Goal: Information Seeking & Learning: Learn about a topic

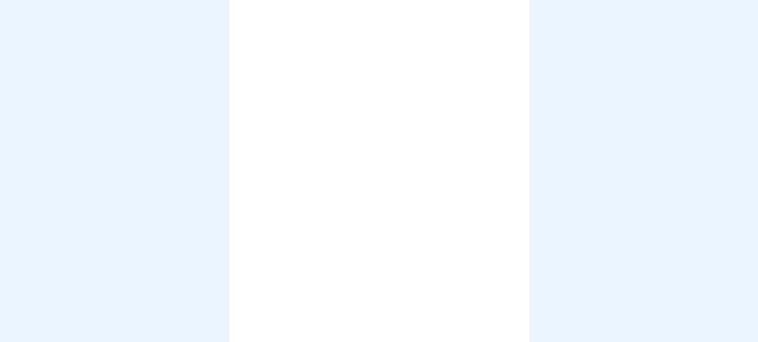
scroll to position [9, 0]
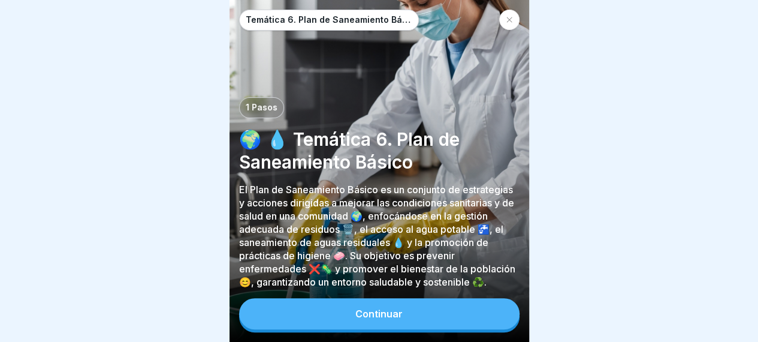
click at [397, 320] on button "Continuar" at bounding box center [379, 313] width 280 height 31
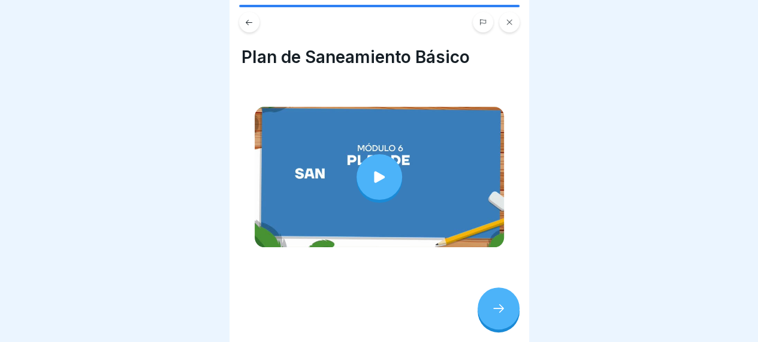
click at [378, 295] on div "Plan de Saneamiento Básico" at bounding box center [380, 171] width 300 height 342
click at [379, 184] on div at bounding box center [380, 177] width 46 height 46
click at [497, 328] on div at bounding box center [499, 308] width 42 height 42
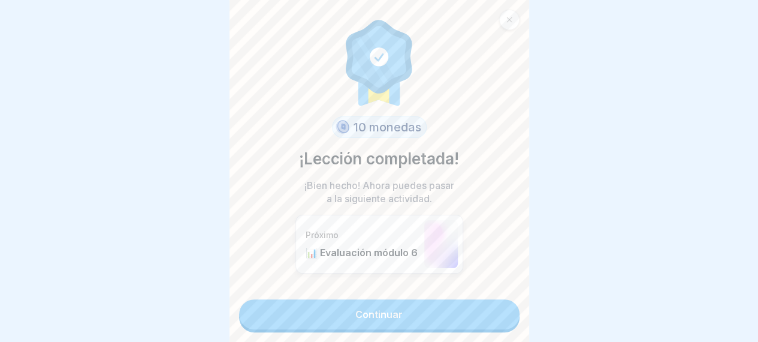
click at [397, 307] on link "Continuar" at bounding box center [379, 314] width 280 height 30
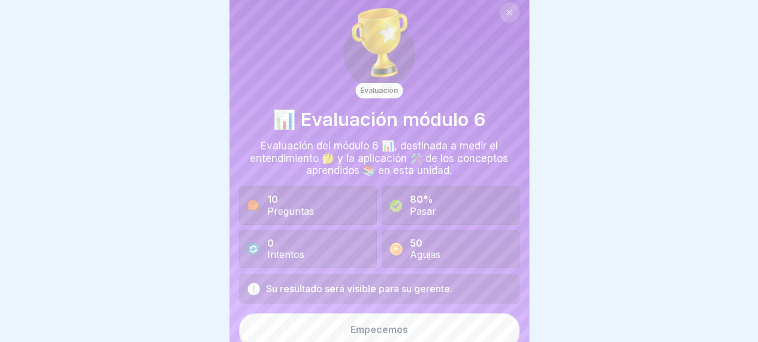
scroll to position [13, 0]
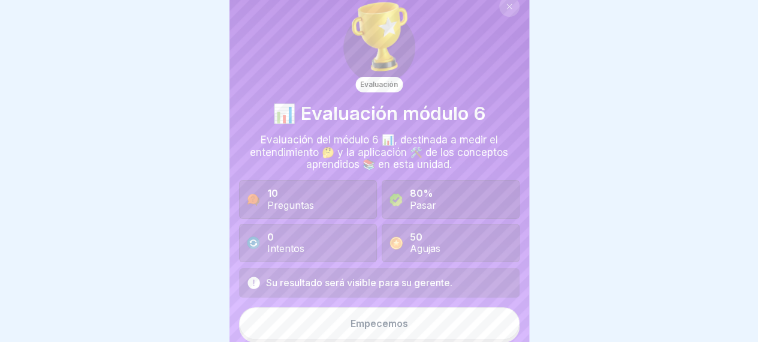
click at [366, 319] on font "Empecemos" at bounding box center [380, 323] width 58 height 12
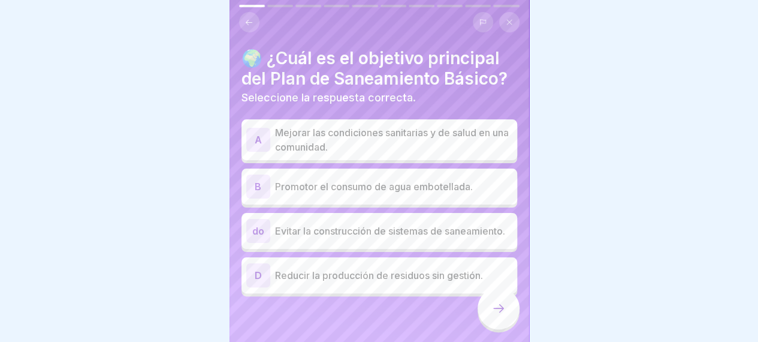
click at [405, 153] on font "Mejorar las condiciones sanitarias y de salud en una comunidad." at bounding box center [392, 139] width 234 height 26
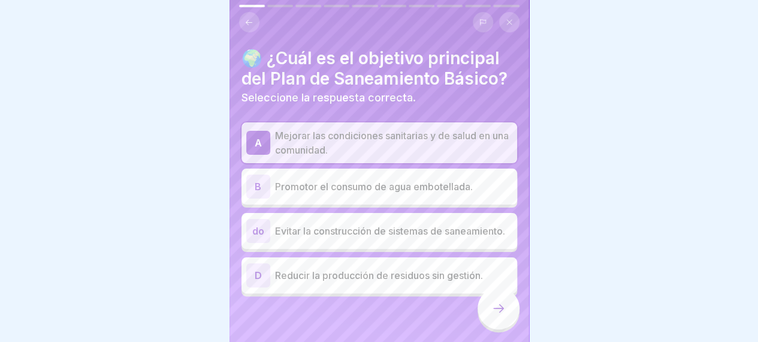
click at [493, 315] on icon at bounding box center [498, 308] width 14 height 14
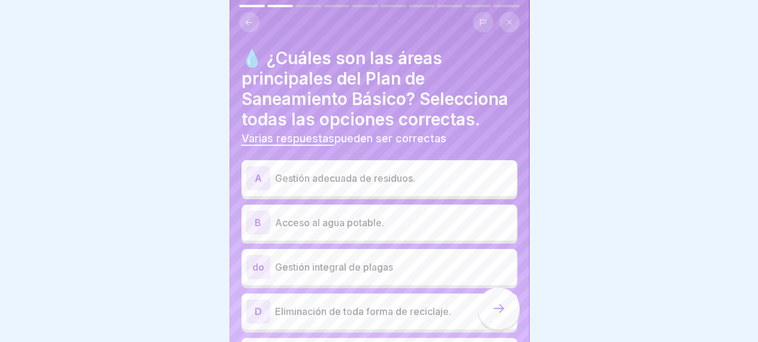
scroll to position [60, 0]
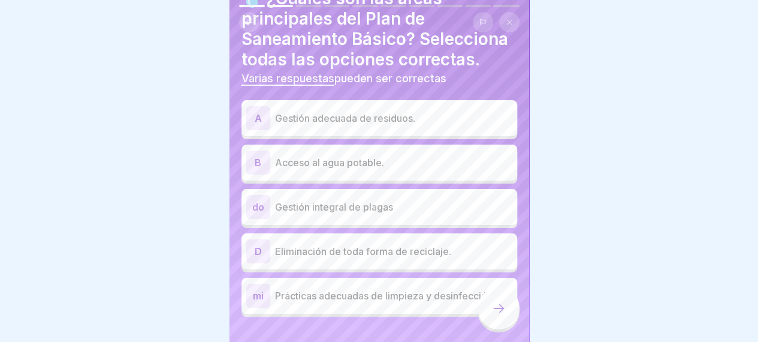
click at [350, 124] on font "Gestión adecuada de residuos." at bounding box center [345, 118] width 140 height 12
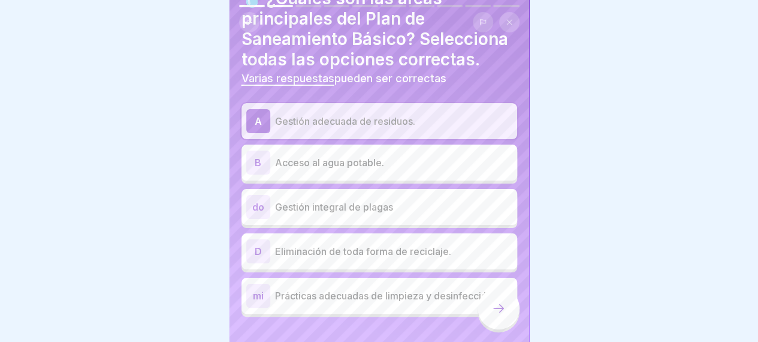
click at [349, 168] on div "B Acceso al agua potable." at bounding box center [379, 162] width 276 height 36
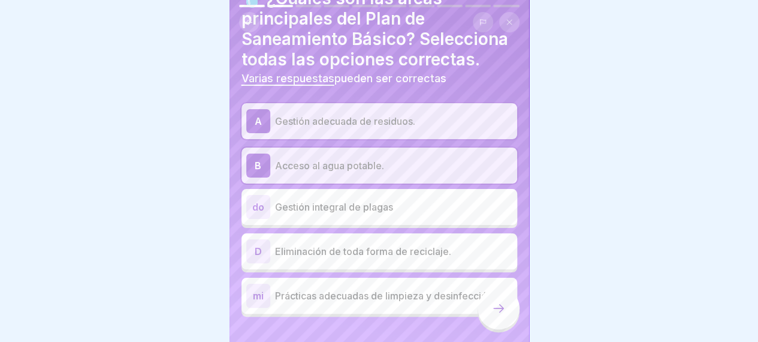
click at [372, 214] on p "Gestión integral de plagas" at bounding box center [393, 207] width 237 height 14
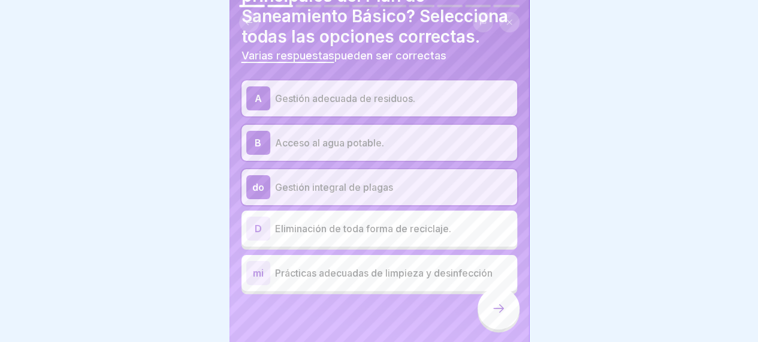
scroll to position [102, 0]
click at [379, 269] on font "Prácticas adecuadas de limpieza y desinfección" at bounding box center [384, 273] width 218 height 12
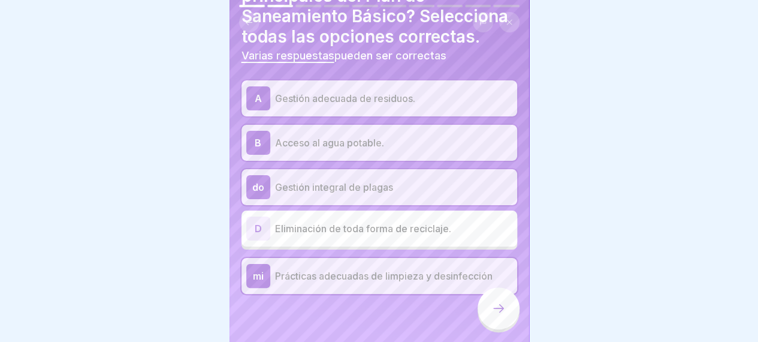
click at [491, 315] on icon at bounding box center [498, 308] width 14 height 14
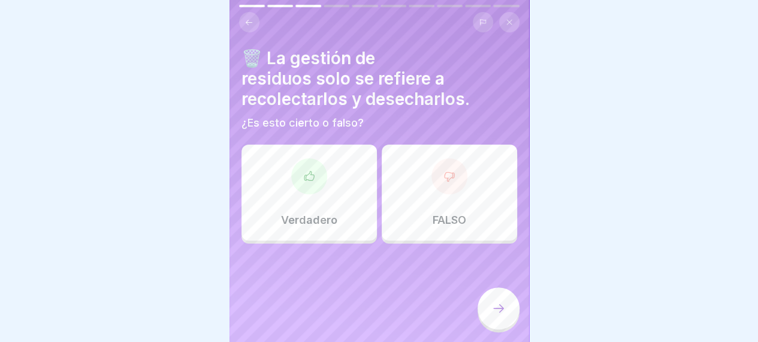
click at [328, 179] on div "Verdadero" at bounding box center [308, 192] width 135 height 96
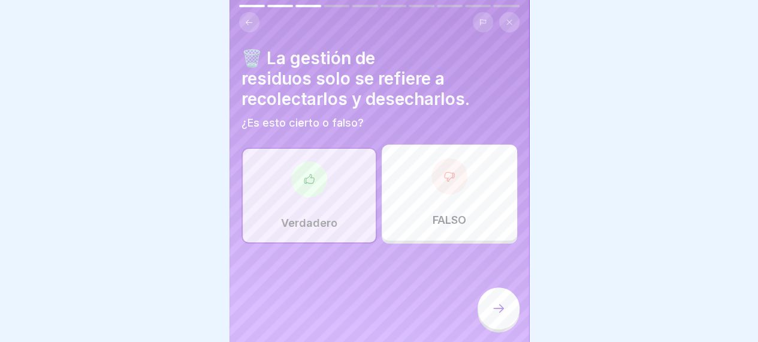
click at [451, 216] on font "FALSO" at bounding box center [450, 219] width 34 height 13
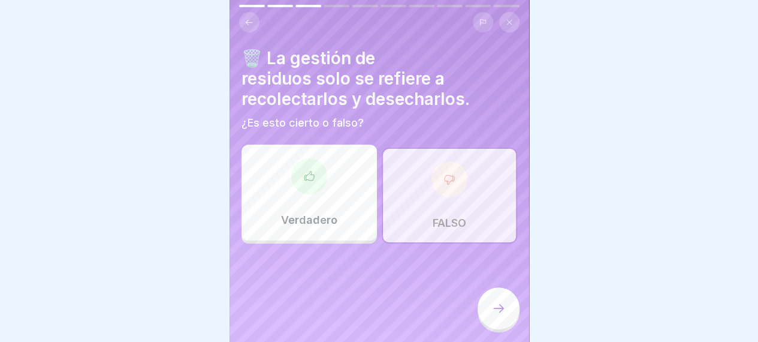
click at [338, 180] on div "Verdadero" at bounding box center [308, 192] width 135 height 96
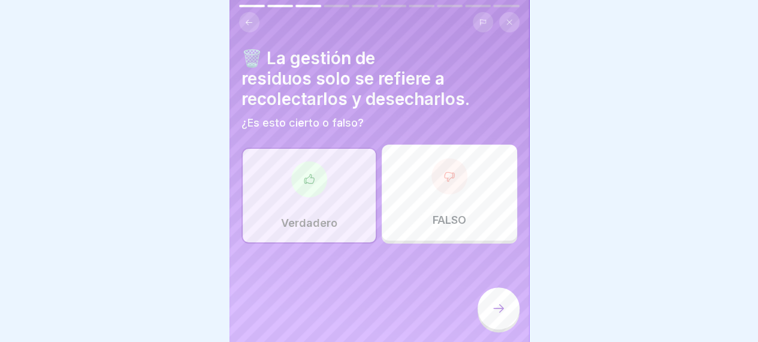
click at [407, 195] on div "FALSO" at bounding box center [449, 192] width 135 height 96
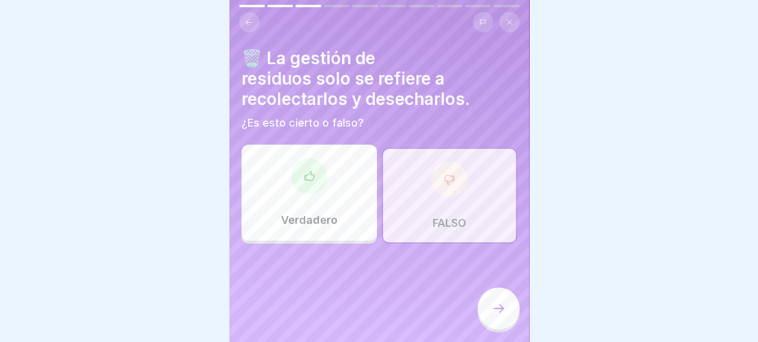
click at [499, 313] on icon at bounding box center [498, 308] width 14 height 14
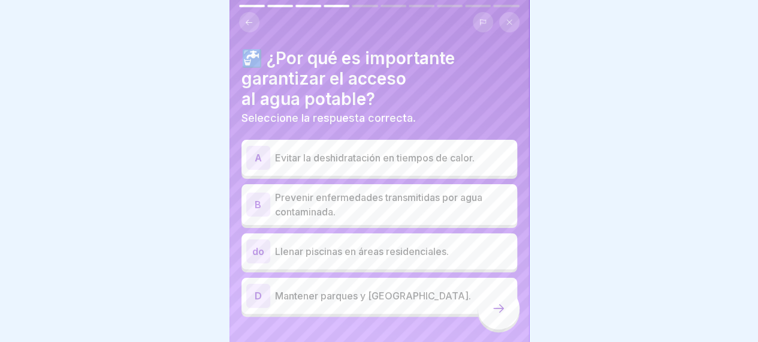
click at [327, 196] on font "Prevenir enfermedades transmitidas por agua contaminada." at bounding box center [378, 204] width 207 height 26
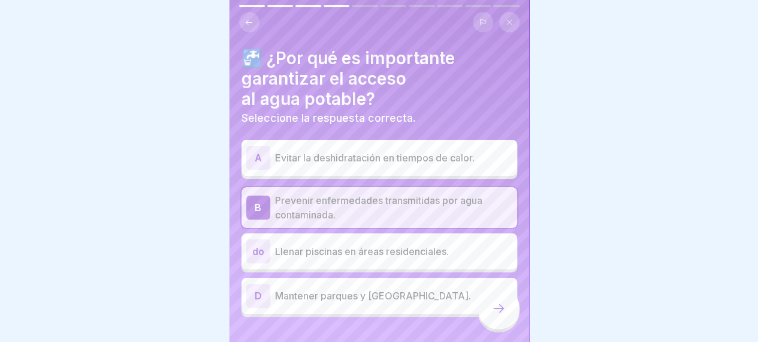
click at [488, 325] on div at bounding box center [499, 308] width 42 height 42
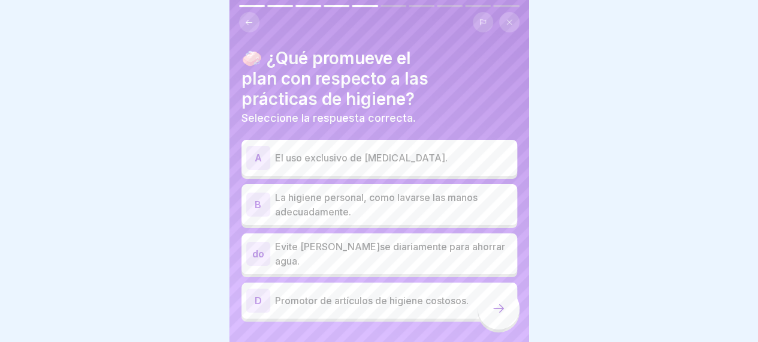
click at [370, 204] on p "La higiene personal, como lavarse las manos adecuadamente." at bounding box center [393, 204] width 237 height 29
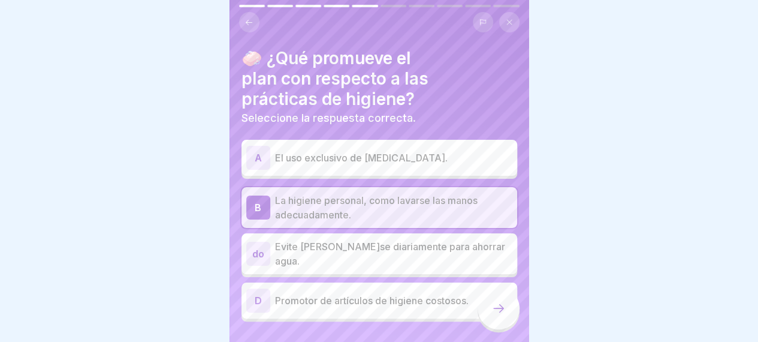
click at [499, 315] on icon at bounding box center [498, 308] width 14 height 14
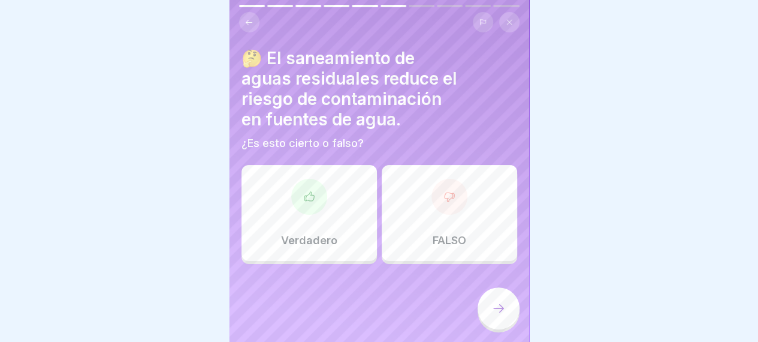
click at [406, 215] on div "FALSO" at bounding box center [449, 213] width 135 height 96
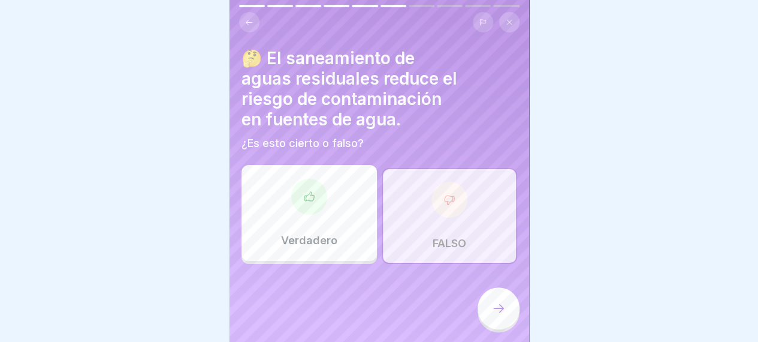
click at [507, 315] on div at bounding box center [499, 308] width 42 height 42
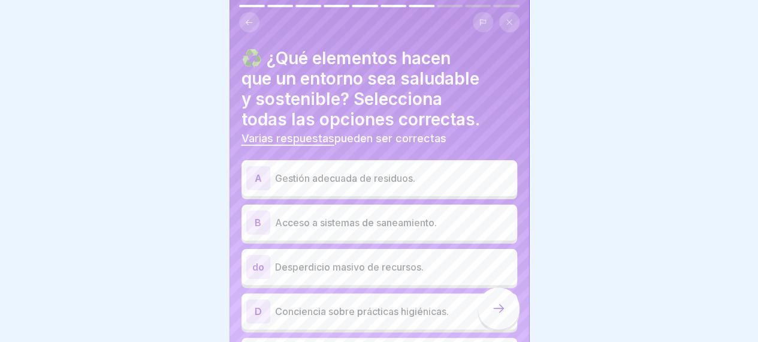
click at [379, 177] on font "Gestión adecuada de residuos." at bounding box center [345, 178] width 140 height 12
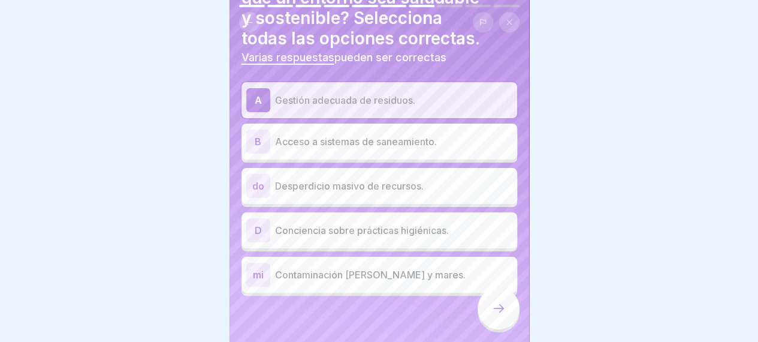
scroll to position [82, 0]
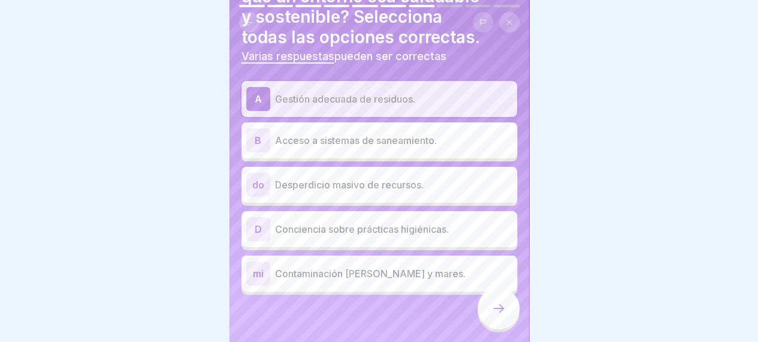
click at [426, 146] on p "Acceso a sistemas de saneamiento." at bounding box center [393, 140] width 237 height 14
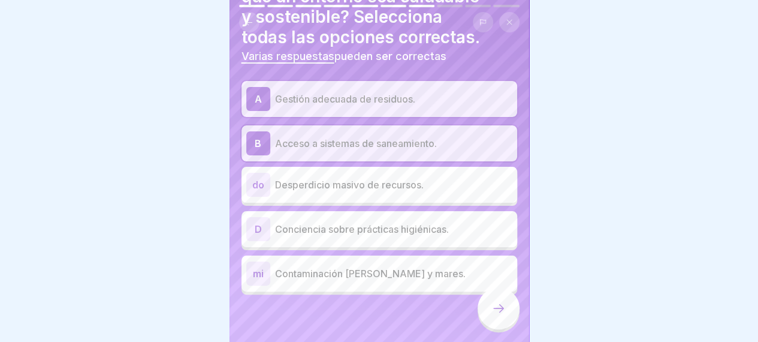
click at [414, 237] on div "D Conciencia sobre prácticas higiénicas." at bounding box center [379, 229] width 266 height 24
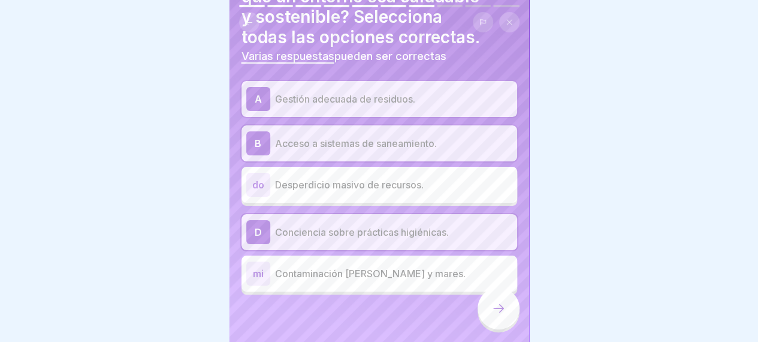
click at [508, 329] on div at bounding box center [499, 308] width 42 height 42
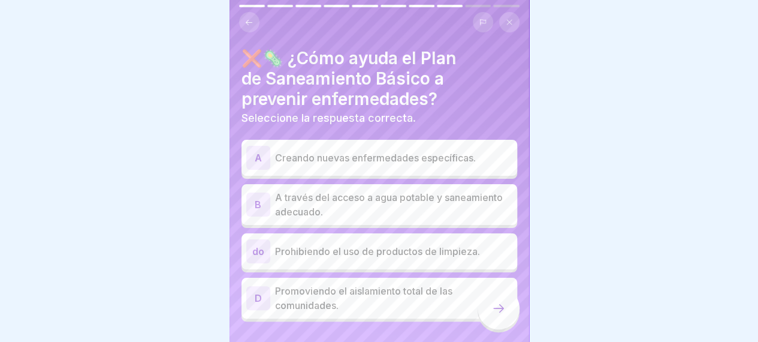
click at [374, 196] on font "A través del acceso a agua potable y saneamiento adecuado." at bounding box center [389, 204] width 228 height 26
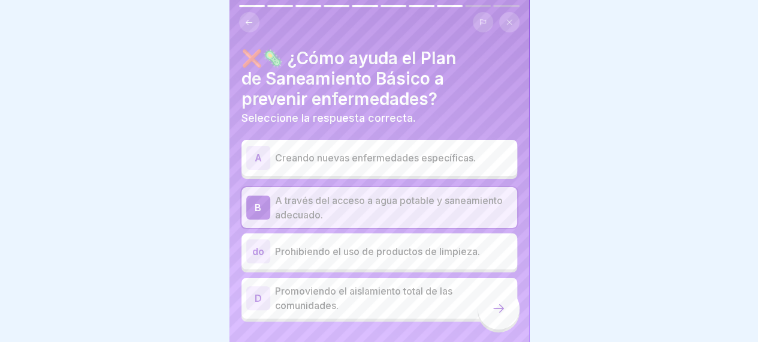
click at [506, 320] on div at bounding box center [499, 308] width 42 height 42
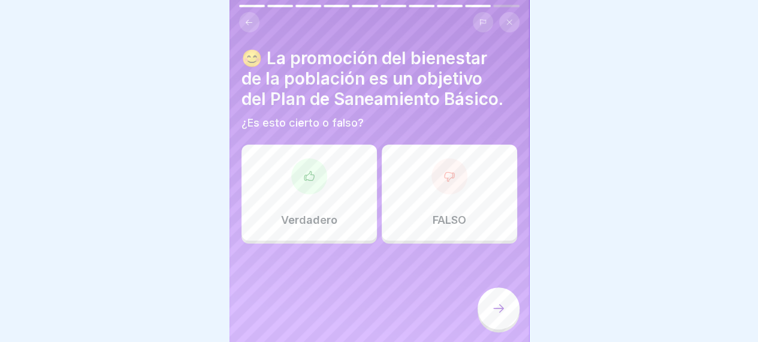
click at [431, 184] on div at bounding box center [449, 176] width 36 height 36
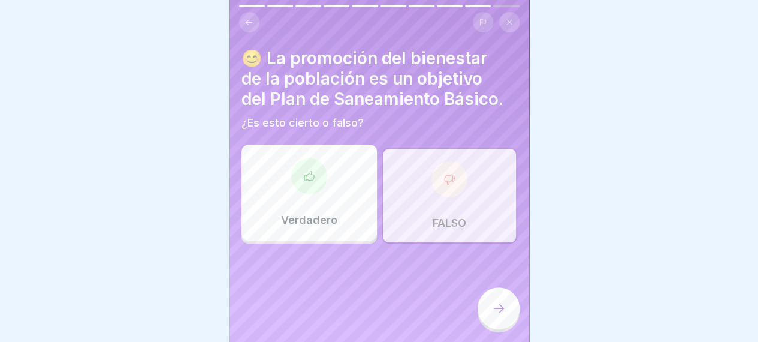
click at [368, 218] on div "Verdadero" at bounding box center [308, 192] width 135 height 96
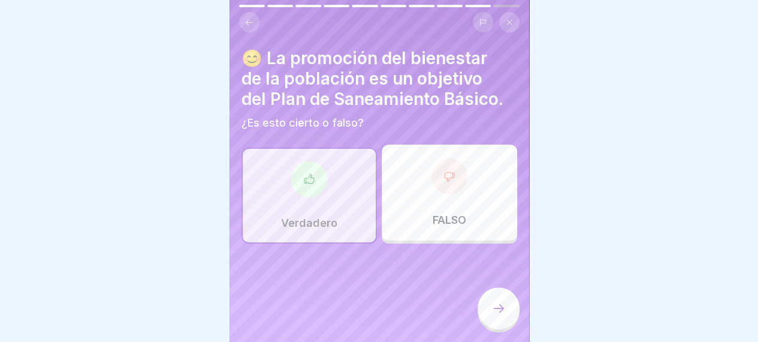
click at [508, 327] on div at bounding box center [499, 308] width 42 height 42
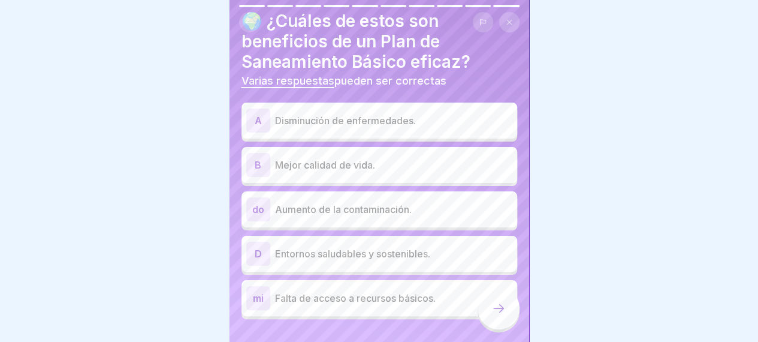
scroll to position [62, 0]
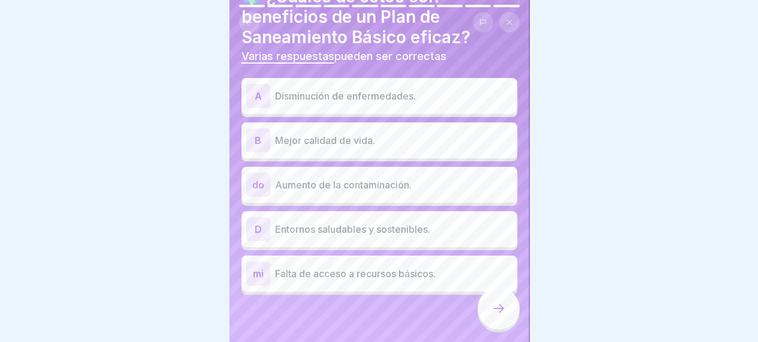
click at [405, 98] on font "Disminución de enfermedades." at bounding box center [345, 96] width 141 height 12
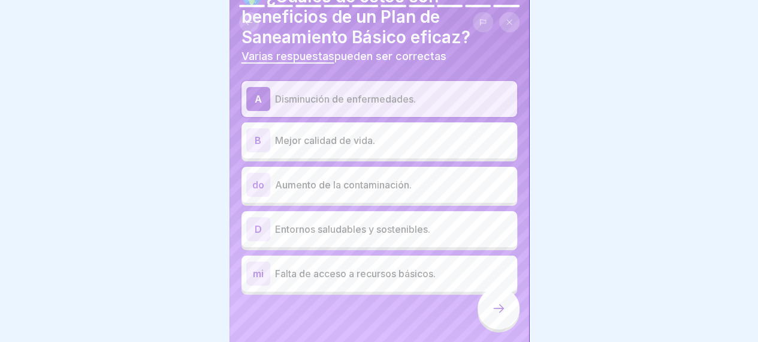
click at [362, 237] on div "D Entornos saludables y sostenibles." at bounding box center [379, 229] width 266 height 24
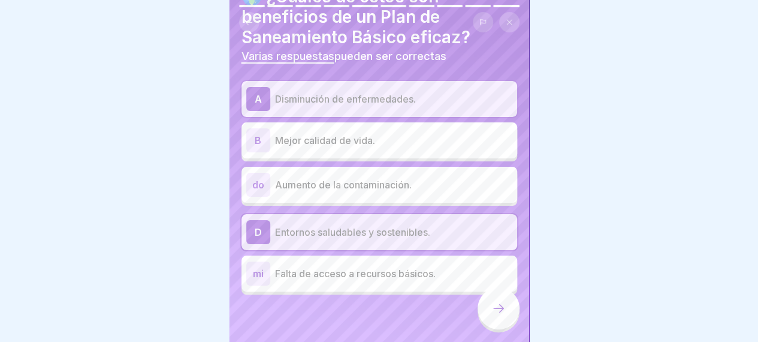
click at [484, 316] on div at bounding box center [499, 308] width 42 height 42
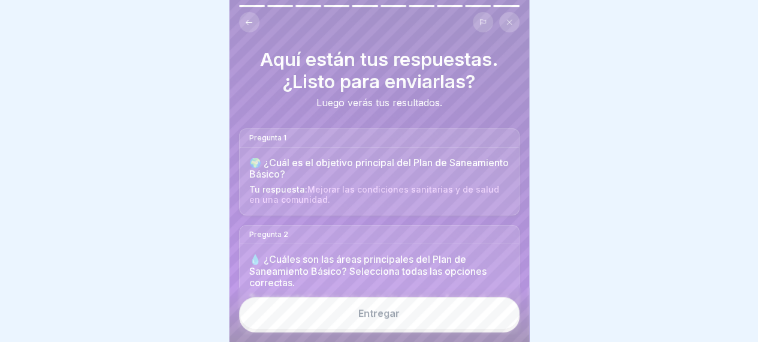
drag, startPoint x: 398, startPoint y: 310, endPoint x: 399, endPoint y: 317, distance: 6.7
click at [398, 311] on button "Entregar" at bounding box center [379, 313] width 280 height 32
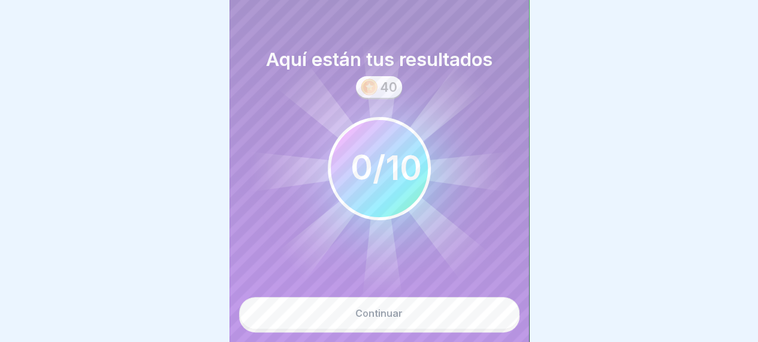
click at [404, 324] on button "Continuar" at bounding box center [379, 313] width 280 height 32
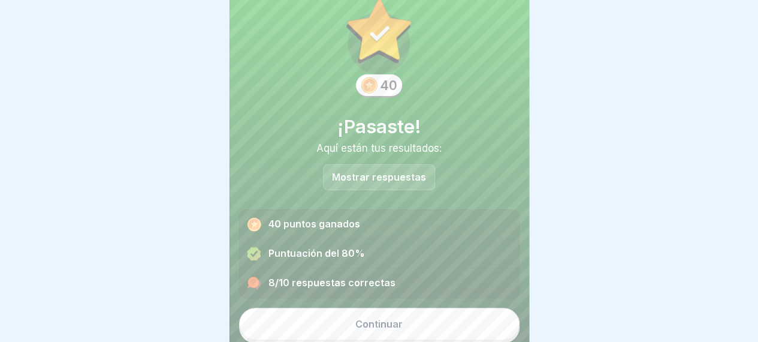
scroll to position [9, 0]
click at [387, 318] on font "Continuar" at bounding box center [378, 324] width 47 height 12
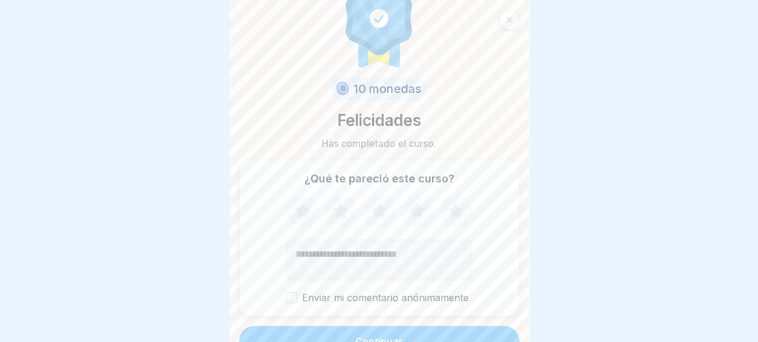
scroll to position [48, 0]
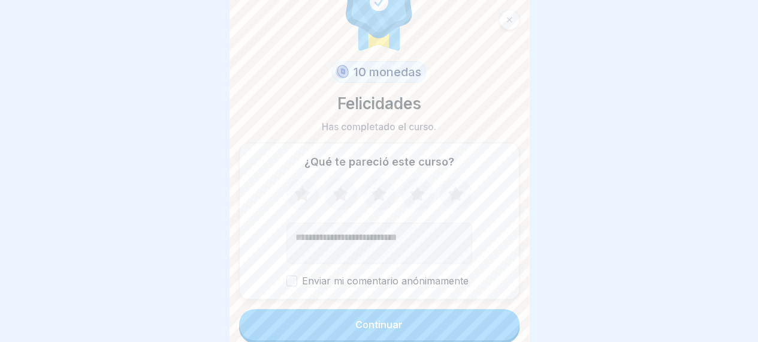
click at [375, 309] on button "Continuar" at bounding box center [379, 324] width 280 height 31
click at [375, 318] on font "Continuar" at bounding box center [378, 324] width 47 height 12
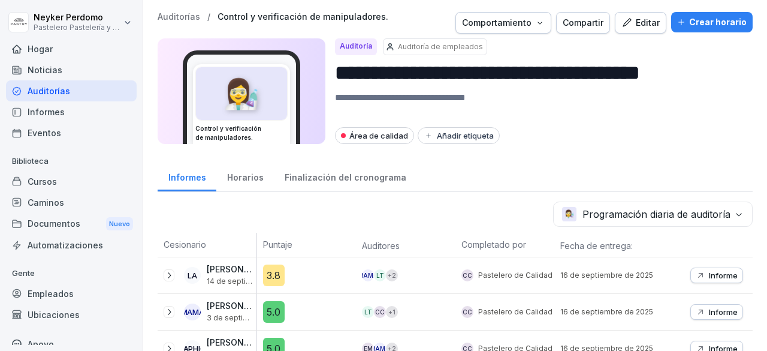
click at [67, 173] on div "Cursos" at bounding box center [71, 181] width 131 height 21
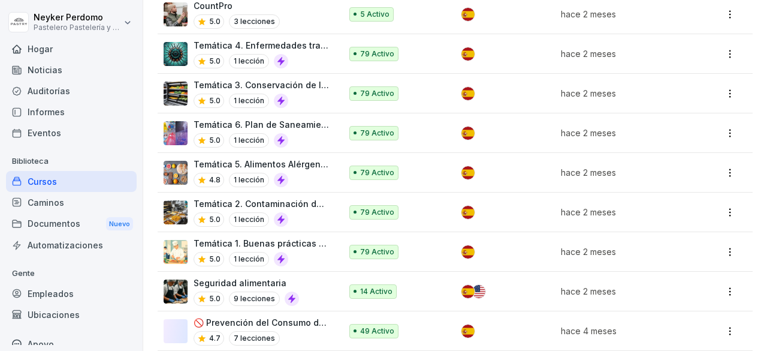
scroll to position [360, 0]
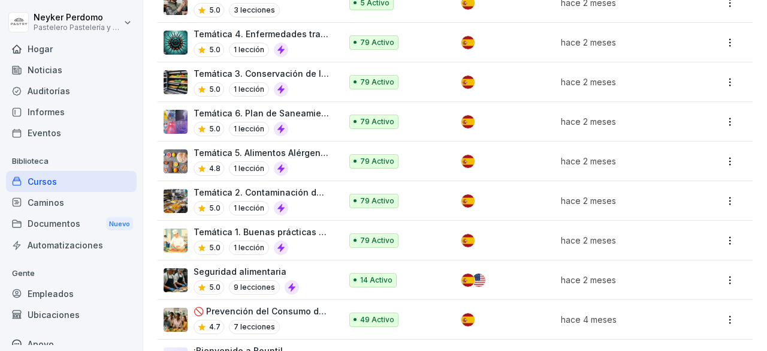
click at [285, 281] on div at bounding box center [292, 287] width 14 height 14
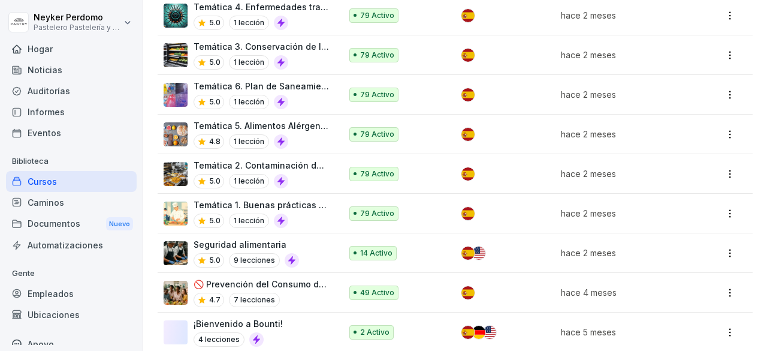
scroll to position [401, 0]
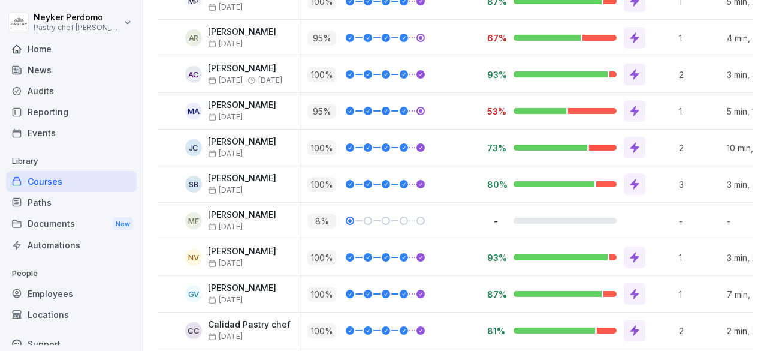
scroll to position [252, 0]
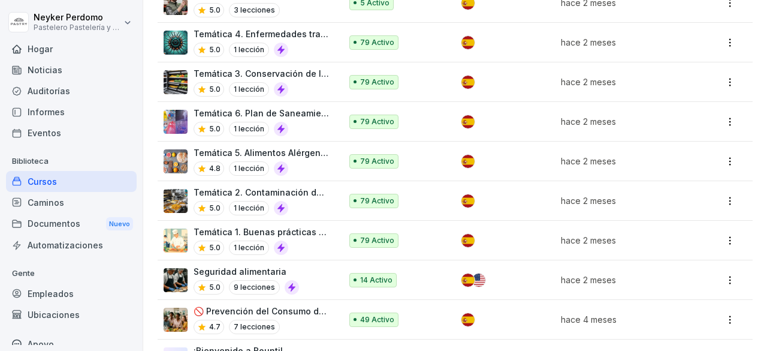
scroll to position [401, 0]
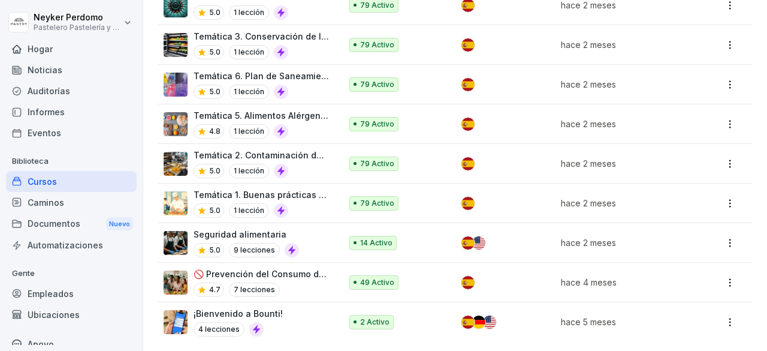
click at [254, 229] on font "Seguridad alimentaria" at bounding box center [240, 234] width 93 height 10
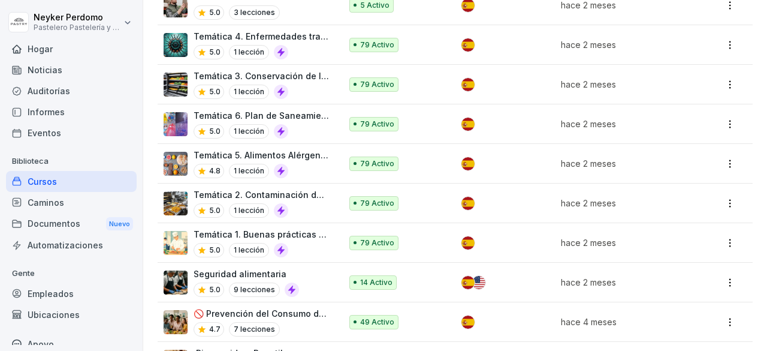
scroll to position [401, 0]
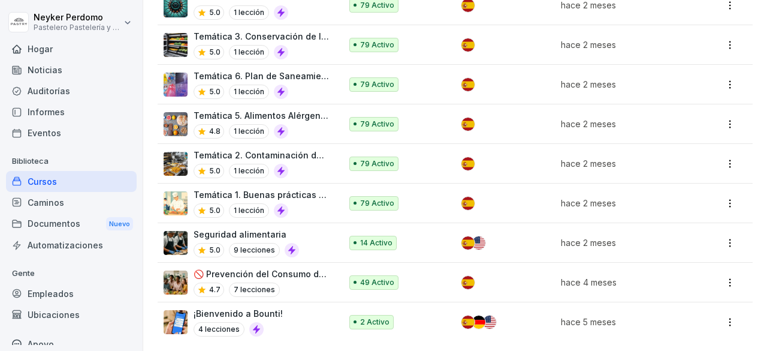
click at [295, 203] on div "5.0 1 lección" at bounding box center [261, 210] width 135 height 14
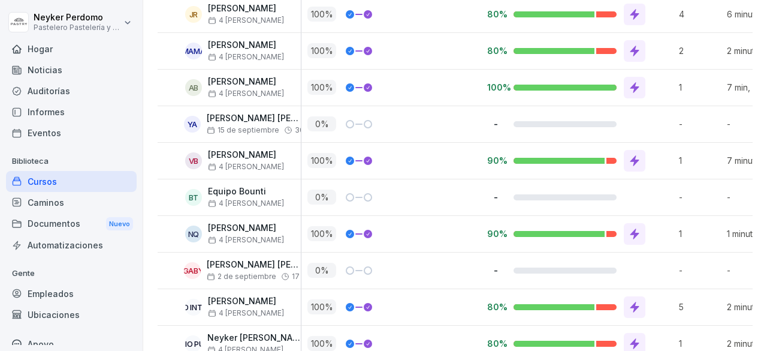
scroll to position [2555, 0]
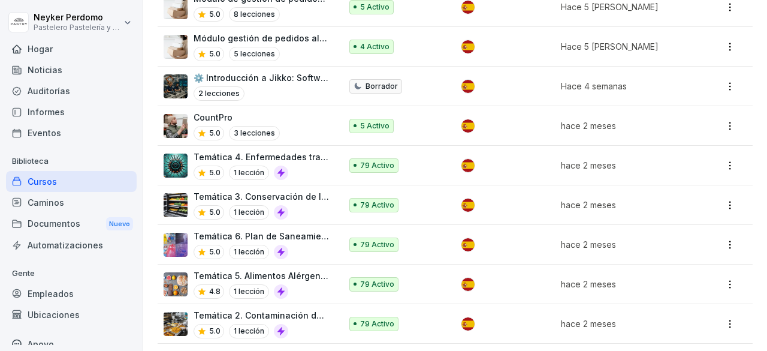
scroll to position [300, 0]
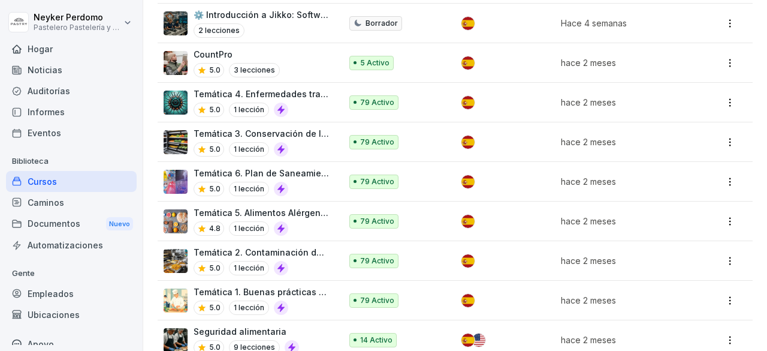
click at [291, 174] on p "Temática 6. Plan de Saneamiento Básico" at bounding box center [261, 173] width 135 height 13
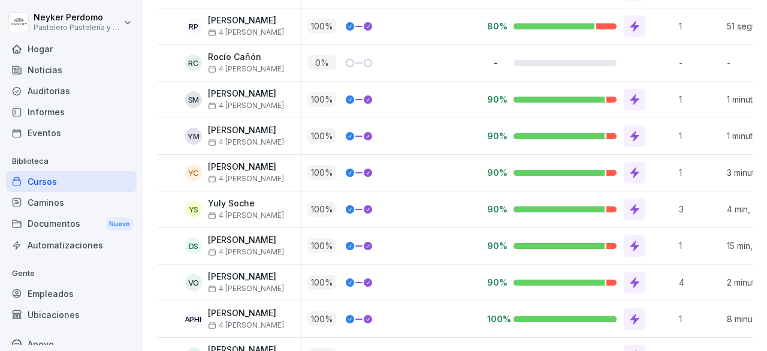
scroll to position [1117, 0]
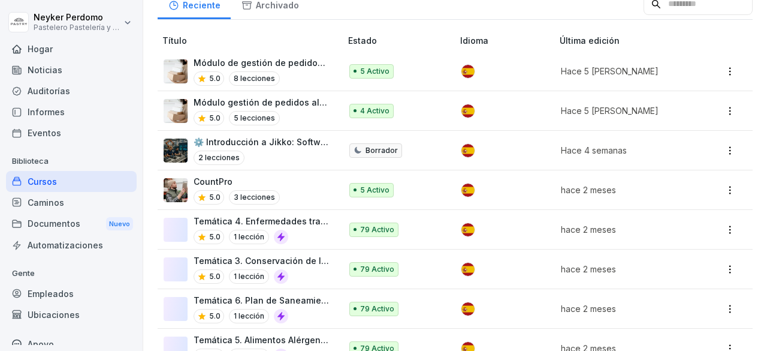
scroll to position [240, 0]
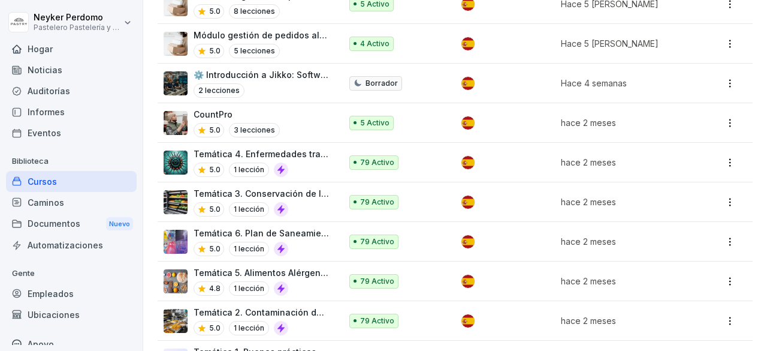
click at [322, 153] on font "Temática 4. Enfermedades transmitidas por alimentos ETA'S" at bounding box center [320, 154] width 253 height 10
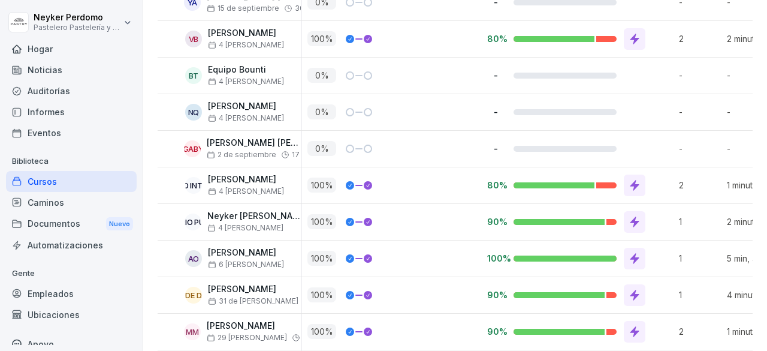
scroll to position [2675, 0]
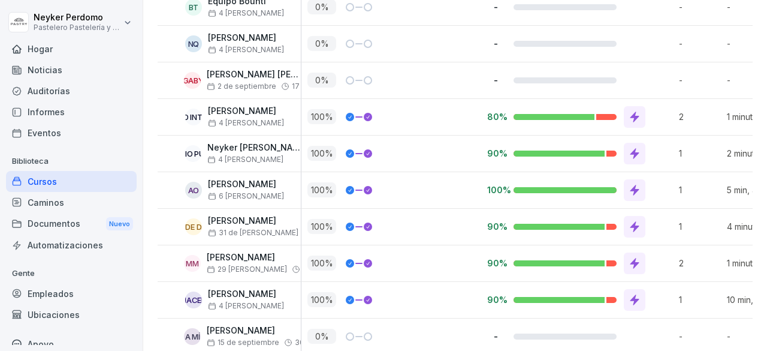
drag, startPoint x: 532, startPoint y: 320, endPoint x: 594, endPoint y: 318, distance: 62.9
click at [594, 333] on div at bounding box center [565, 336] width 103 height 6
drag, startPoint x: 592, startPoint y: 316, endPoint x: 601, endPoint y: 319, distance: 9.5
click at [601, 333] on div at bounding box center [565, 336] width 103 height 6
drag, startPoint x: 594, startPoint y: 321, endPoint x: 683, endPoint y: 323, distance: 88.7
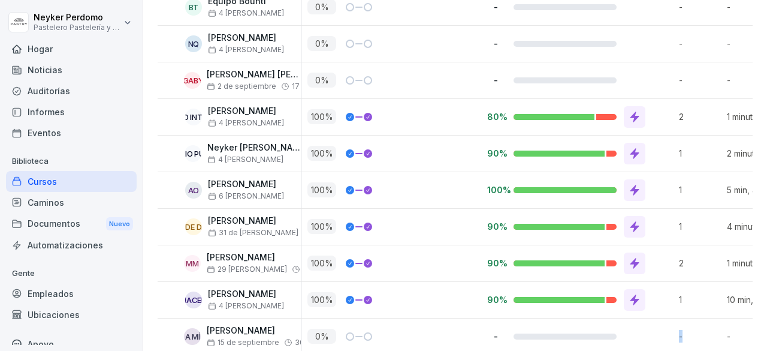
click at [683, 323] on tr "A MÍ [PERSON_NAME] 15 de septiembre 30 de septiembre 0 % - - - Vencimiento en 1…" at bounding box center [631, 336] width 947 height 37
click at [728, 331] on font "-" at bounding box center [729, 336] width 4 height 10
click at [679, 331] on font "-" at bounding box center [681, 336] width 4 height 10
drag, startPoint x: 605, startPoint y: 322, endPoint x: 645, endPoint y: 325, distance: 40.9
click at [645, 325] on div "-" at bounding box center [577, 336] width 192 height 36
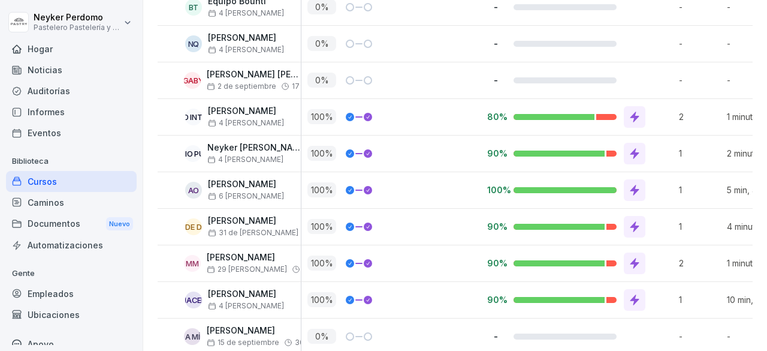
click at [527, 333] on div at bounding box center [565, 336] width 103 height 6
click at [496, 331] on font "-" at bounding box center [496, 336] width 4 height 10
drag, startPoint x: 532, startPoint y: 317, endPoint x: 620, endPoint y: 325, distance: 89.0
click at [620, 325] on div "-" at bounding box center [577, 336] width 192 height 36
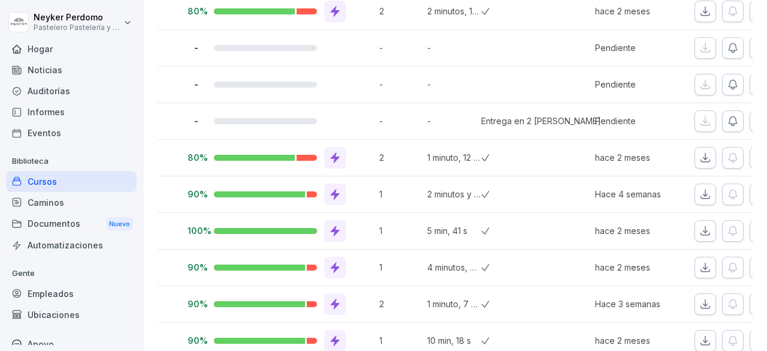
scroll to position [0, 314]
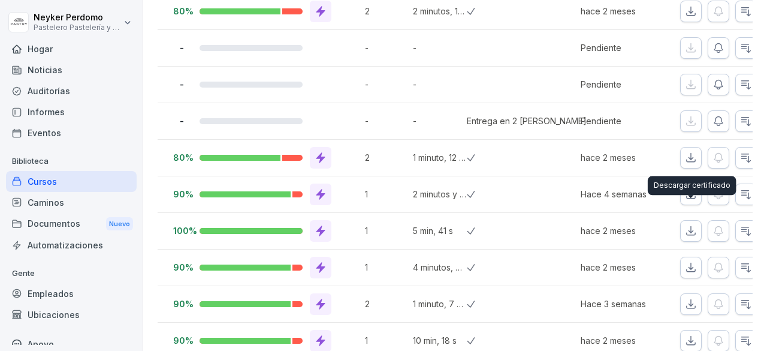
click at [689, 176] on div "Descargar certificado Descargar certificado" at bounding box center [692, 185] width 89 height 19
click at [689, 188] on icon "button" at bounding box center [691, 194] width 12 height 12
